Goal: Navigation & Orientation: Find specific page/section

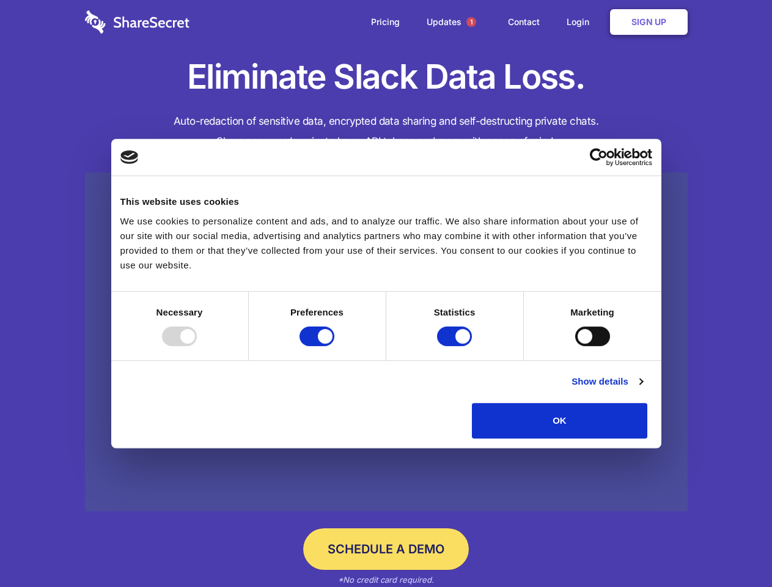
click at [197, 346] on div at bounding box center [179, 336] width 35 height 20
click at [334, 346] on input "Preferences" at bounding box center [316, 336] width 35 height 20
checkbox input "false"
click at [456, 346] on input "Statistics" at bounding box center [454, 336] width 35 height 20
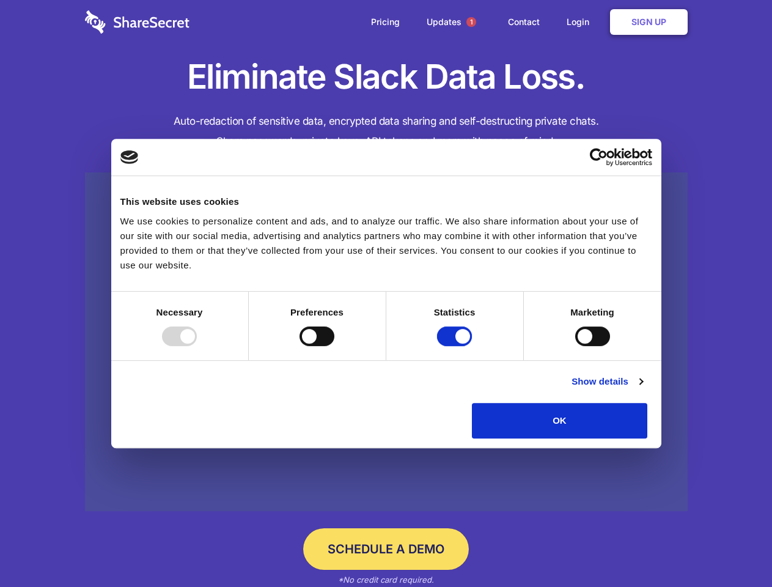
checkbox input "false"
click at [575, 346] on input "Marketing" at bounding box center [592, 336] width 35 height 20
checkbox input "true"
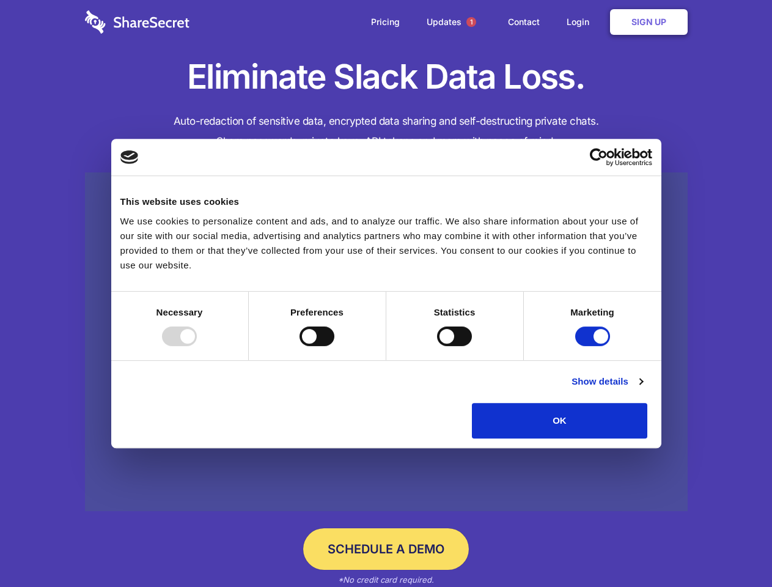
click at [642, 389] on link "Show details" at bounding box center [606, 381] width 71 height 15
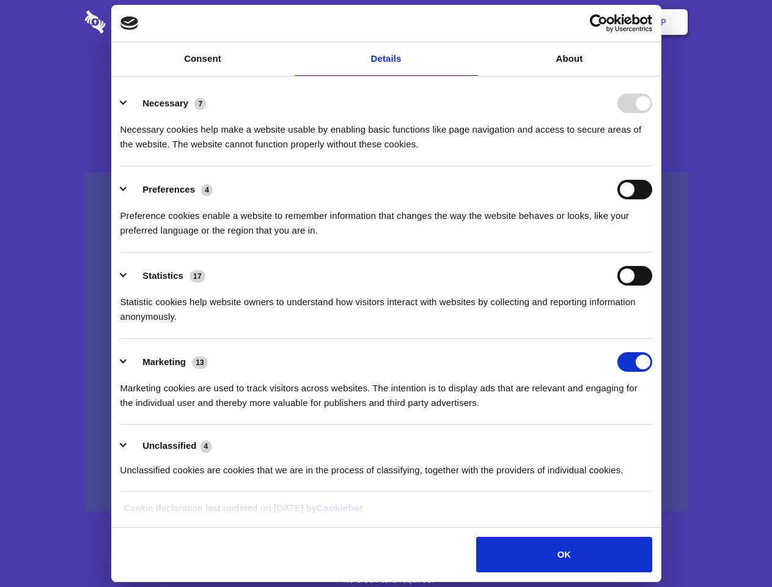
click at [652, 166] on li "Necessary 7 Necessary cookies help make a website usable by enabling basic func…" at bounding box center [386, 123] width 532 height 86
click at [470, 22] on span "1" at bounding box center [471, 22] width 10 height 10
